Goal: Task Accomplishment & Management: Use online tool/utility

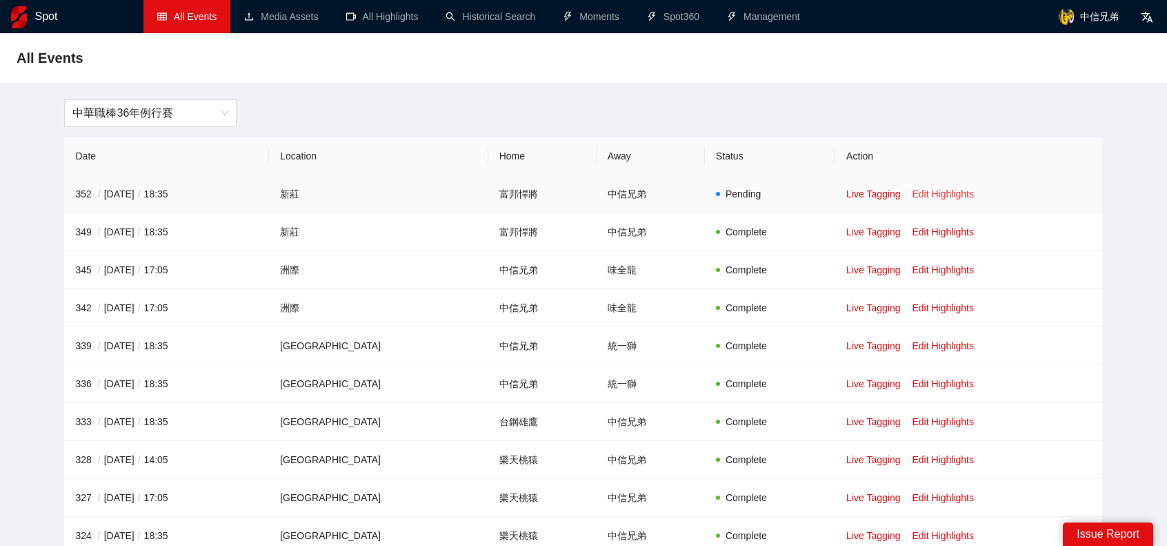
click at [932, 190] on link "Edit Highlights" at bounding box center [943, 193] width 62 height 11
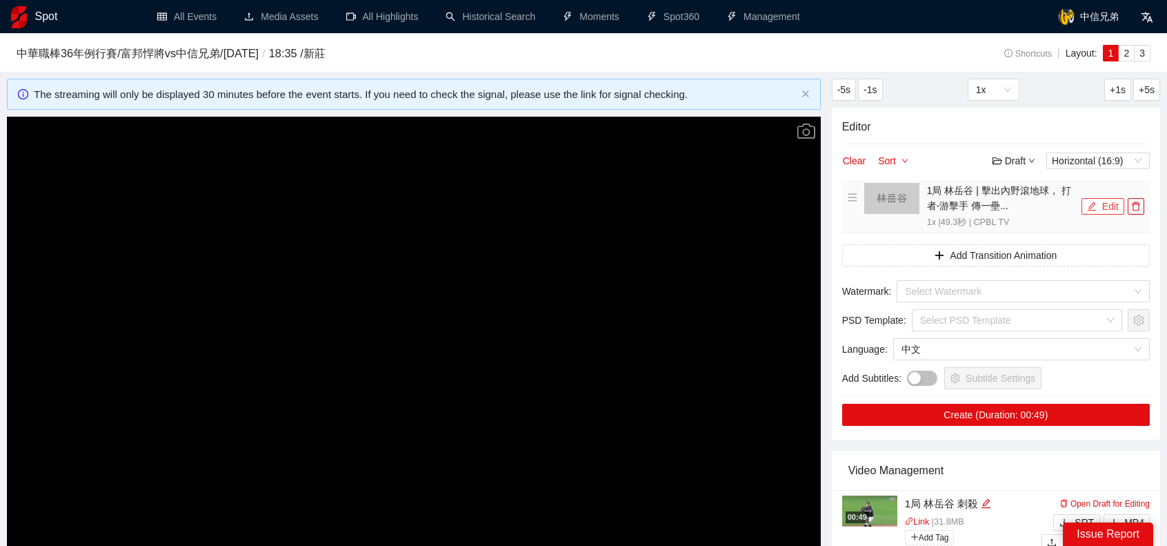
click at [1107, 205] on button "Edit" at bounding box center [1103, 206] width 43 height 17
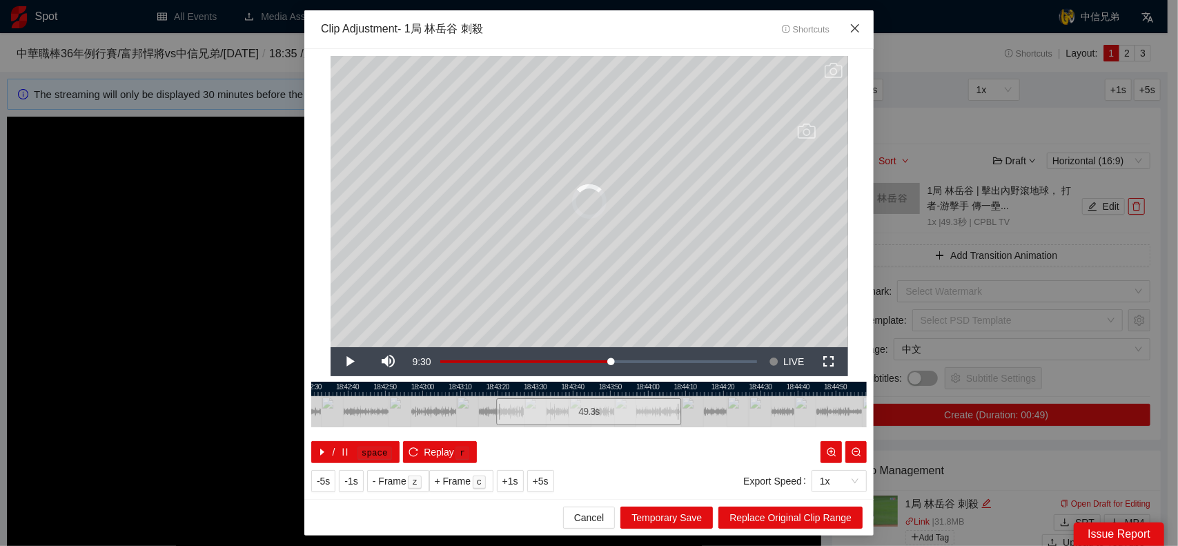
click at [860, 29] on icon "close" at bounding box center [854, 28] width 11 height 11
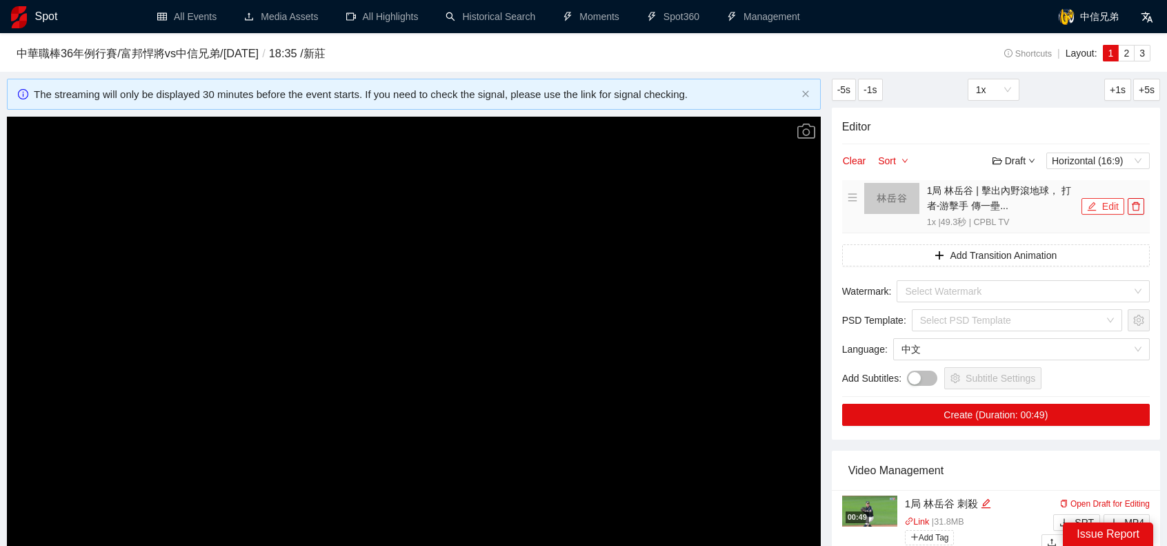
click at [1102, 204] on button "Edit" at bounding box center [1103, 206] width 43 height 17
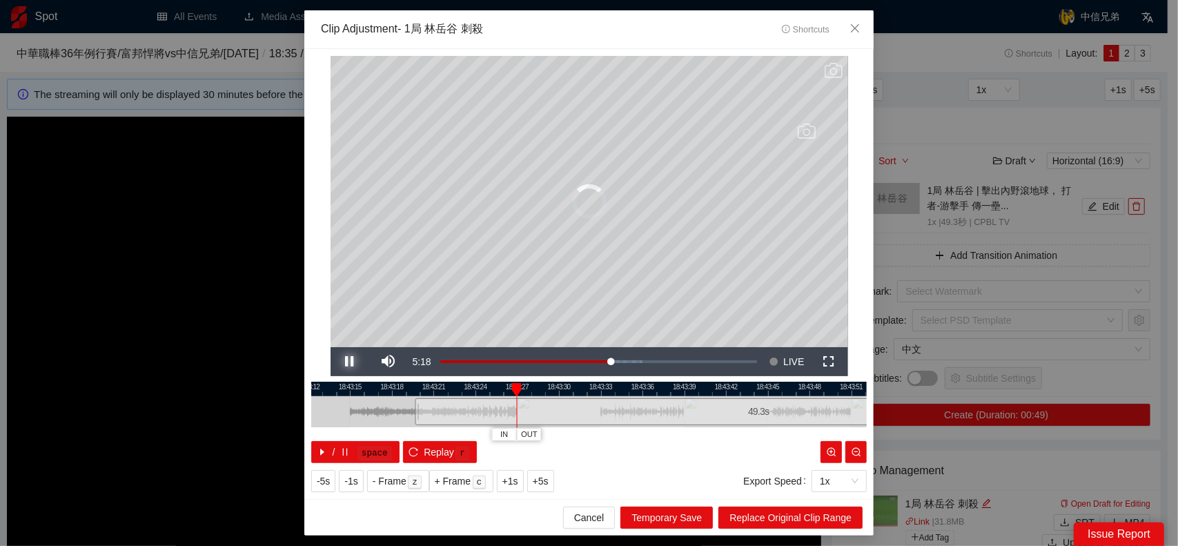
click at [344, 361] on span "Video Player" at bounding box center [349, 361] width 39 height 0
click at [354, 361] on span "Video Player" at bounding box center [349, 361] width 39 height 0
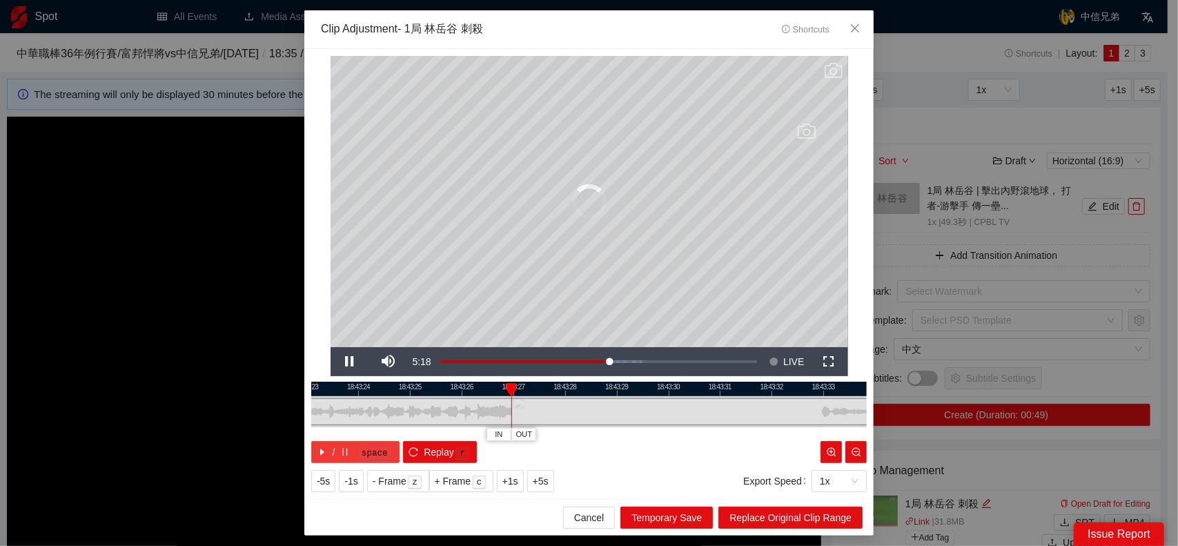
click at [321, 452] on icon "caret-right" at bounding box center [322, 451] width 4 height 7
click at [409, 455] on icon "reload" at bounding box center [413, 451] width 9 height 9
click at [821, 395] on div at bounding box center [588, 388] width 555 height 14
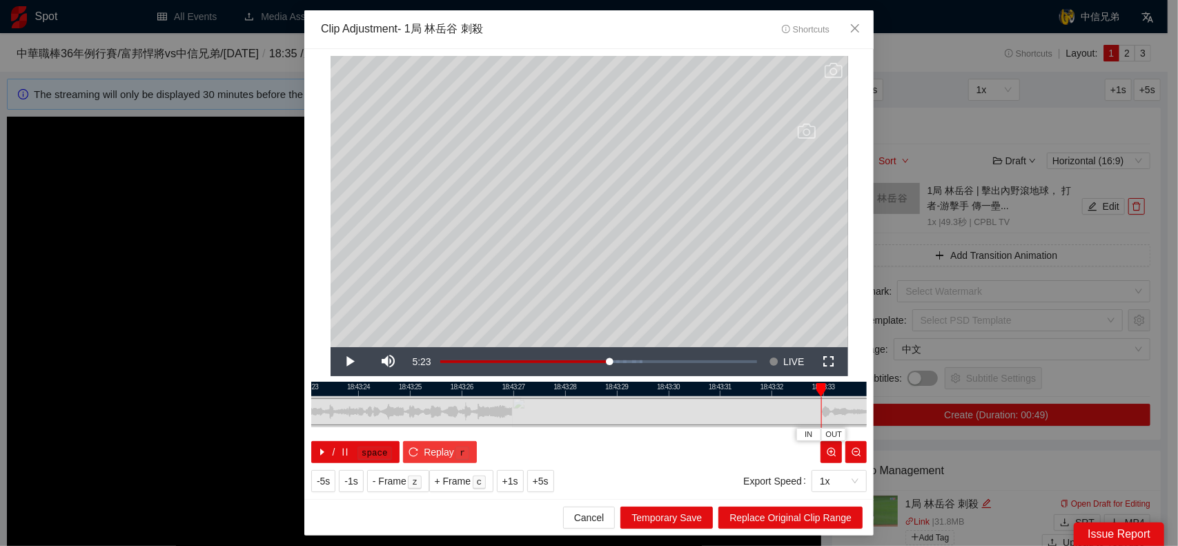
click at [409, 446] on button "Replay r" at bounding box center [440, 452] width 74 height 22
drag, startPoint x: 835, startPoint y: 393, endPoint x: 824, endPoint y: 393, distance: 11.0
click at [834, 393] on div at bounding box center [588, 388] width 555 height 14
click at [822, 393] on div at bounding box center [588, 388] width 555 height 14
click at [824, 396] on div "IN OUT" at bounding box center [822, 390] width 10 height 14
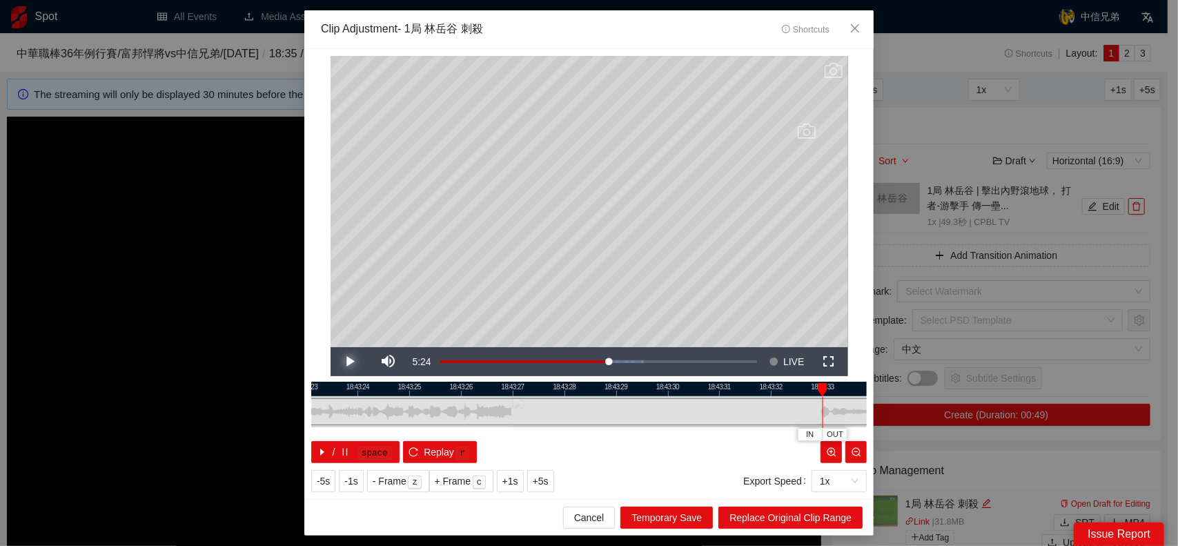
click at [350, 361] on span "Video Player" at bounding box center [349, 361] width 39 height 0
click at [330, 347] on button "Pause" at bounding box center [349, 361] width 39 height 29
click at [858, 30] on icon "close" at bounding box center [854, 28] width 11 height 11
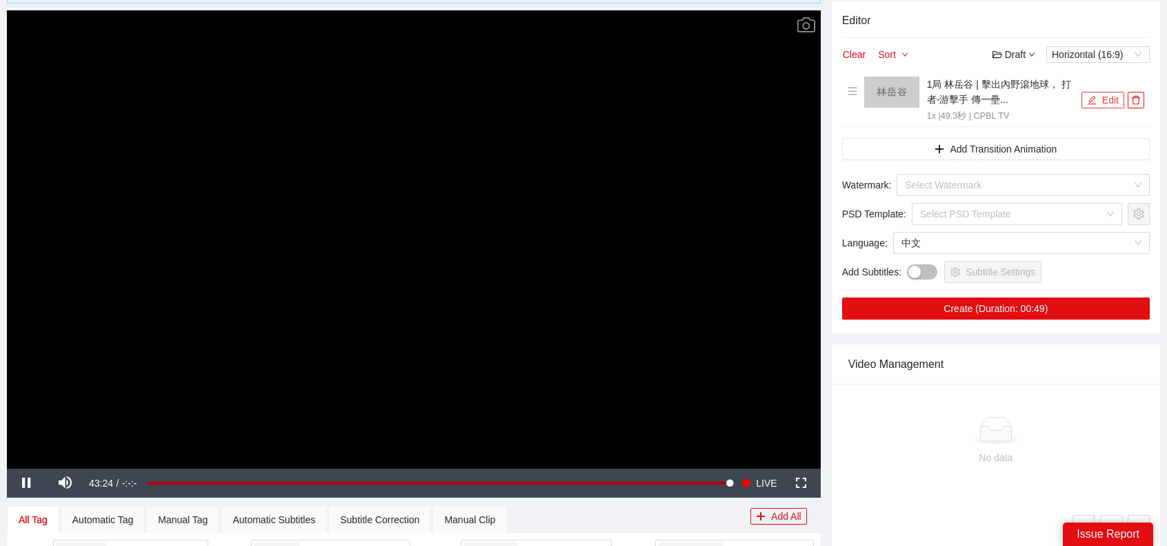
scroll to position [207, 0]
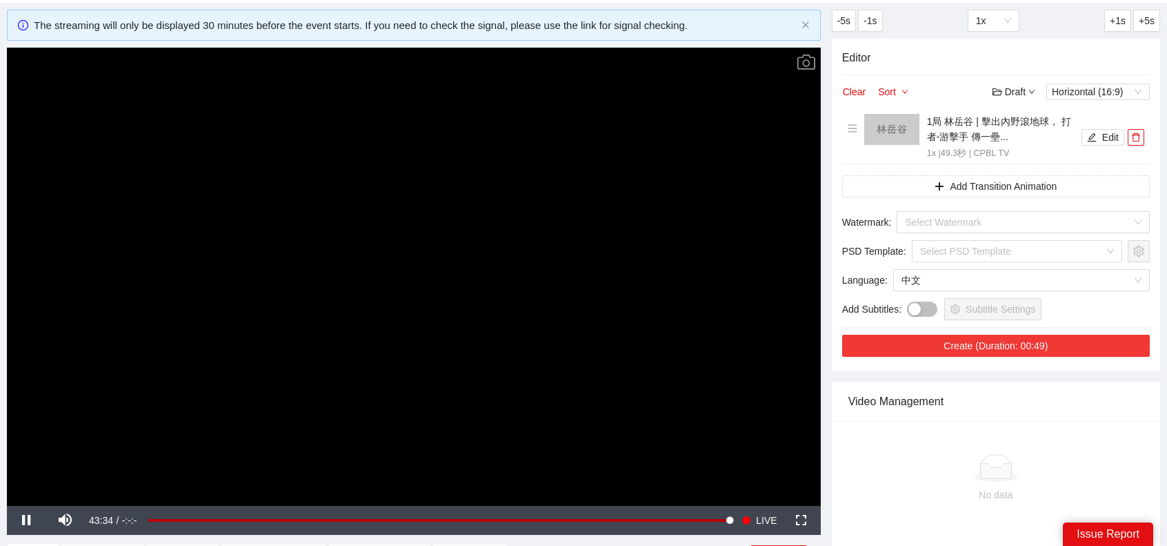
click at [1029, 346] on button "Create (Duration: 00:49)" at bounding box center [996, 346] width 308 height 22
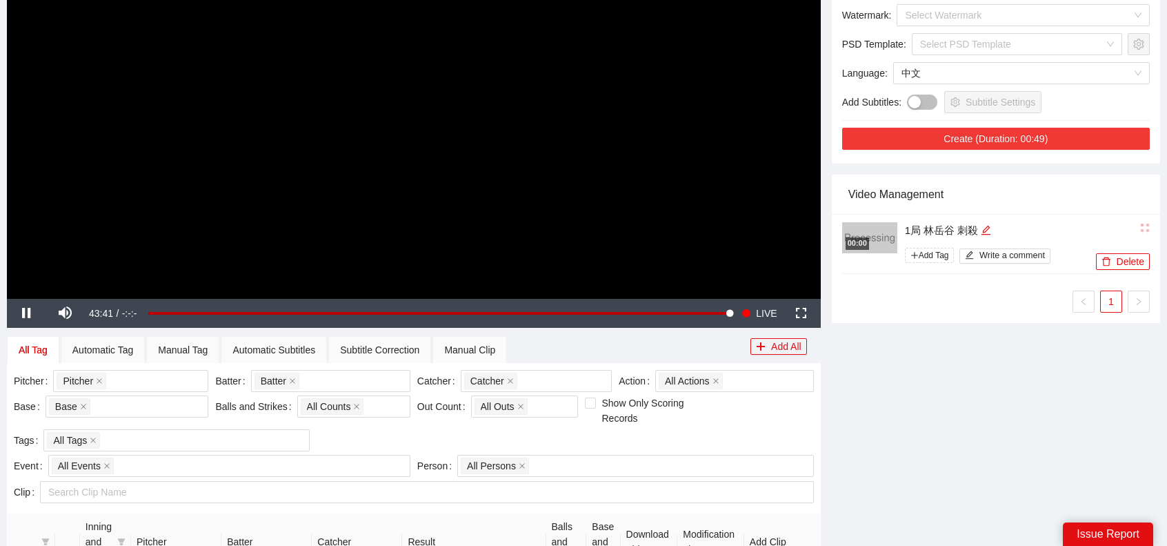
scroll to position [0, 0]
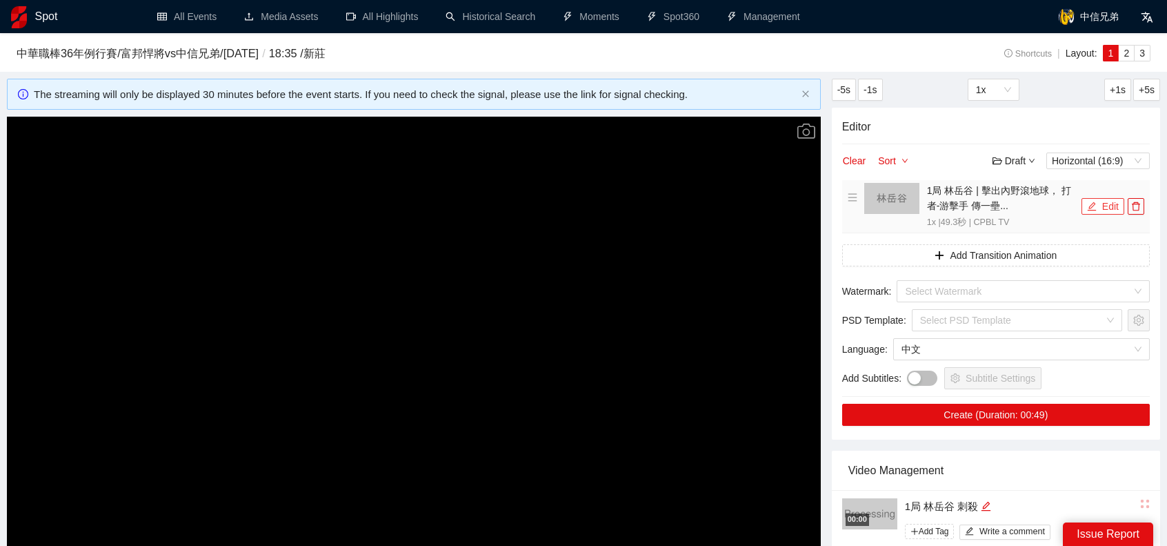
click at [1104, 207] on button "Edit" at bounding box center [1103, 206] width 43 height 17
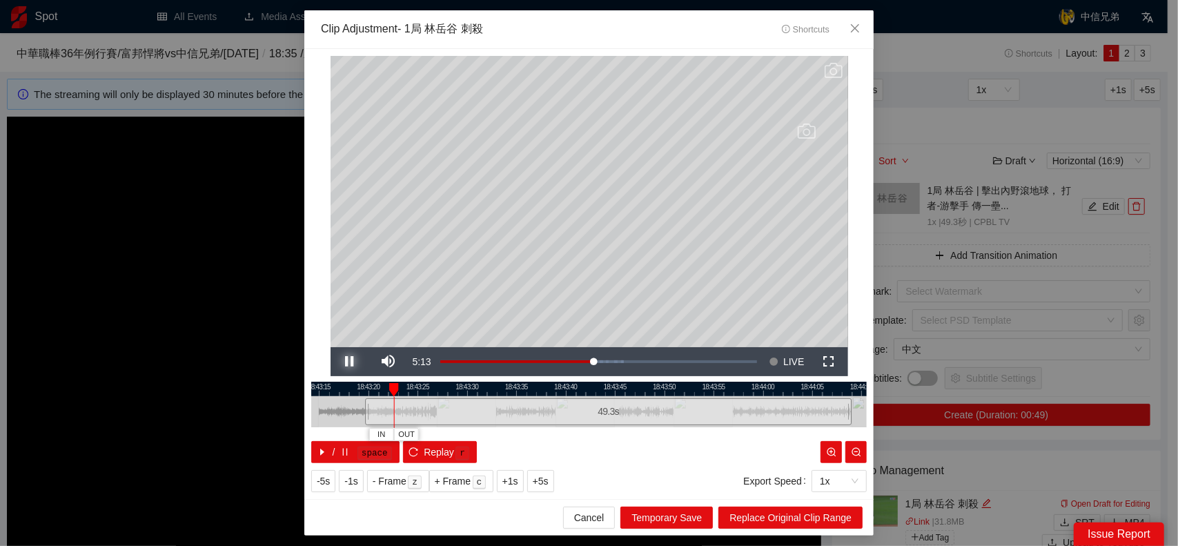
click at [349, 361] on span "Video Player" at bounding box center [349, 361] width 39 height 0
click at [744, 35] on div "Clip Adjustment - 1局 林岳谷 刺殺 Shortcuts" at bounding box center [575, 29] width 508 height 16
click at [849, 32] on icon "close" at bounding box center [854, 28] width 11 height 11
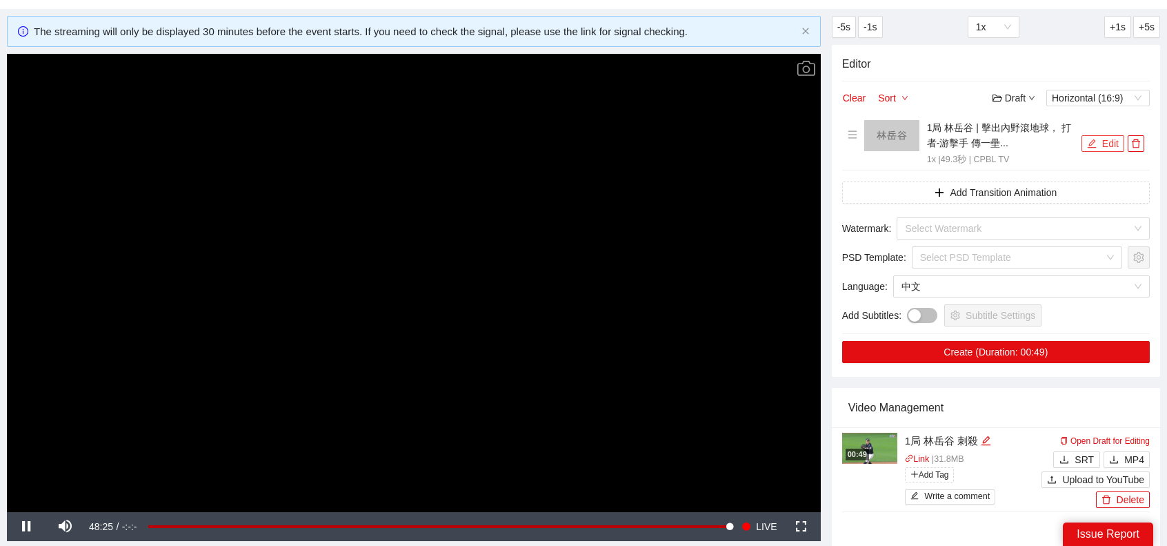
scroll to position [207, 0]
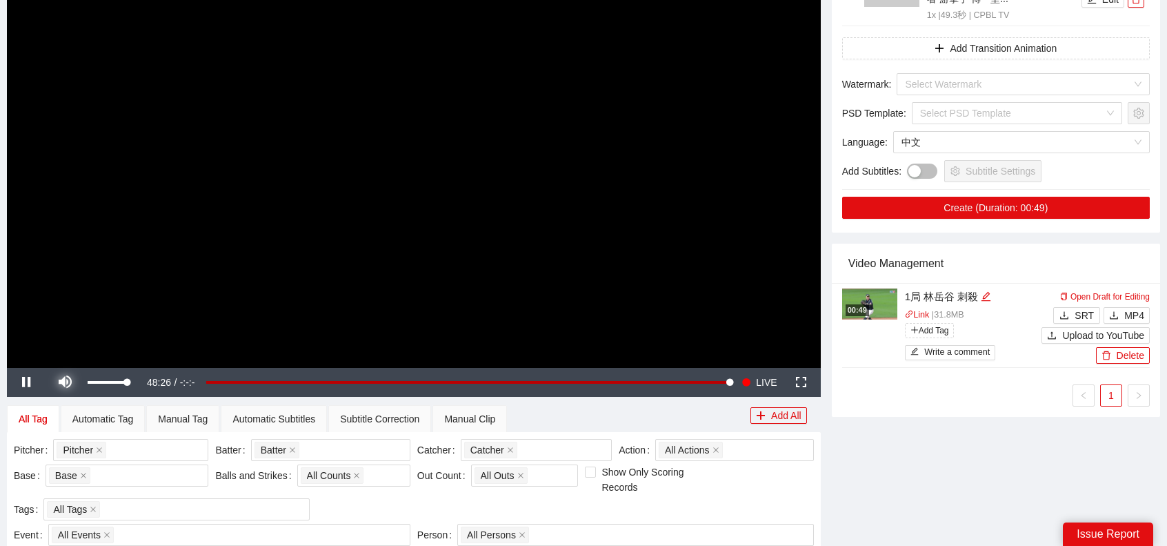
click at [70, 382] on span "Video Player" at bounding box center [65, 382] width 39 height 0
